Goal: Navigation & Orientation: Find specific page/section

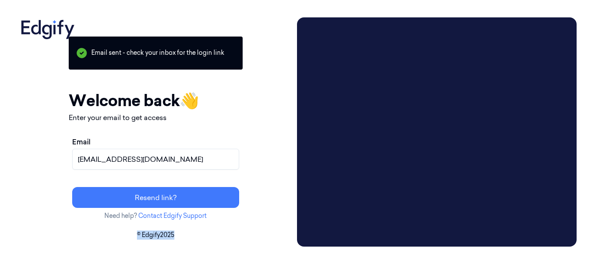
drag, startPoint x: 174, startPoint y: 232, endPoint x: 217, endPoint y: 233, distance: 43.1
click at [217, 233] on p "© Edgify 2025" at bounding box center [155, 235] width 276 height 9
click at [243, 221] on div "Your session expired - please log in again Email sent - check your inbox for th…" at bounding box center [156, 123] width 174 height 213
click at [37, 31] on icon at bounding box center [47, 28] width 61 height 22
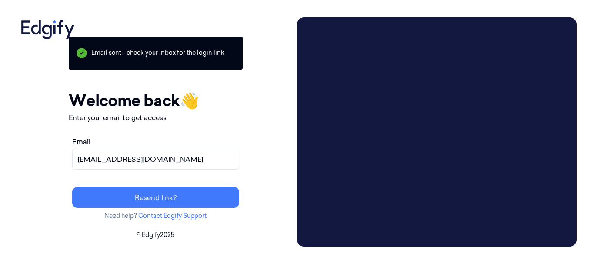
click at [37, 31] on icon at bounding box center [47, 28] width 61 height 22
drag, startPoint x: 15, startPoint y: 33, endPoint x: 13, endPoint y: 24, distance: 8.4
click at [13, 24] on div "Your session expired - please log in again Email sent - check your inbox for th…" at bounding box center [297, 132] width 594 height 264
drag, startPoint x: 13, startPoint y: 24, endPoint x: 146, endPoint y: -9, distance: 136.8
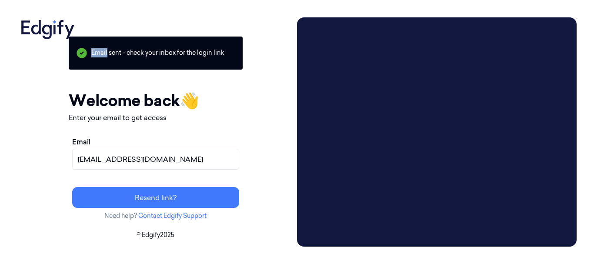
click at [146, 0] on html "Your session expired - please log in again Email sent - check your inbox for th…" at bounding box center [297, 132] width 594 height 264
drag, startPoint x: 169, startPoint y: 237, endPoint x: 197, endPoint y: 235, distance: 28.4
click at [197, 235] on p "© Edgify 2025" at bounding box center [155, 235] width 276 height 9
copy p "© Edgify"
click at [164, 234] on p "© Edgify 2025" at bounding box center [155, 235] width 276 height 9
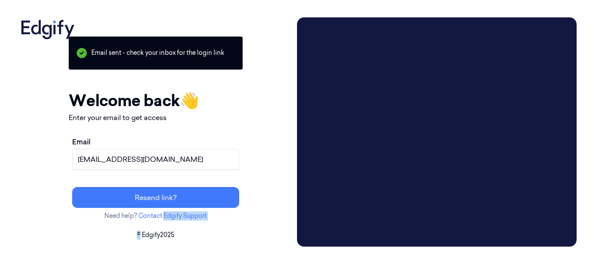
drag, startPoint x: 164, startPoint y: 234, endPoint x: 216, endPoint y: 228, distance: 52.5
click at [216, 228] on div "Your session expired - please log in again Email sent - check your inbox for th…" at bounding box center [155, 131] width 276 height 229
click at [216, 235] on p "© Edgify 2025" at bounding box center [155, 235] width 276 height 9
drag, startPoint x: 216, startPoint y: 235, endPoint x: 172, endPoint y: 237, distance: 44.0
click at [172, 237] on p "© Edgify 2025" at bounding box center [155, 235] width 276 height 9
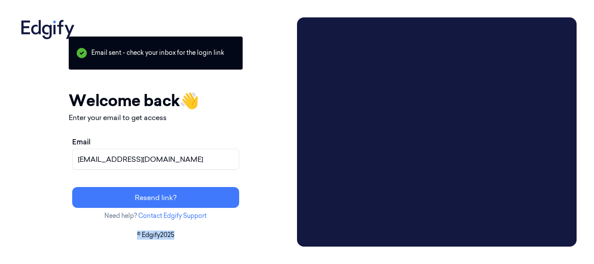
copy p "© Edgify 2025"
click at [375, 264] on div "Your session expired - please log in again Email sent - check your inbox for th…" at bounding box center [297, 132] width 594 height 264
click at [387, 263] on div "Your session expired - please log in again Email sent - check your inbox for th…" at bounding box center [297, 132] width 594 height 264
